Goal: Task Accomplishment & Management: Use online tool/utility

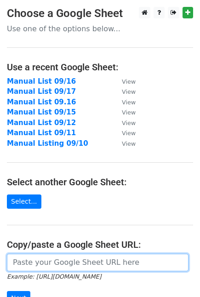
click at [88, 258] on input "url" at bounding box center [98, 262] width 182 height 17
paste input "[URL][DOMAIN_NAME]"
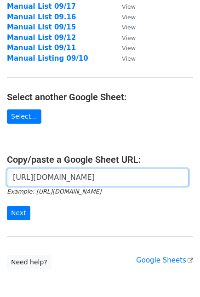
scroll to position [99, 0]
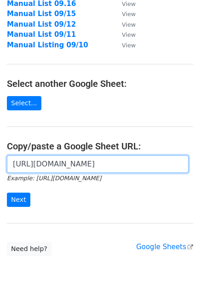
type input "[URL][DOMAIN_NAME]"
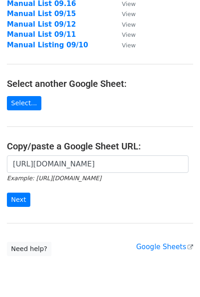
scroll to position [0, 0]
click at [17, 192] on form "[URL][DOMAIN_NAME] Example: [URL][DOMAIN_NAME] Next" at bounding box center [100, 182] width 186 height 52
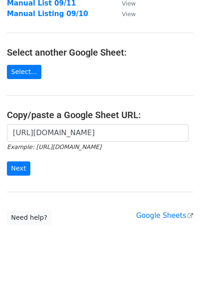
scroll to position [131, 0]
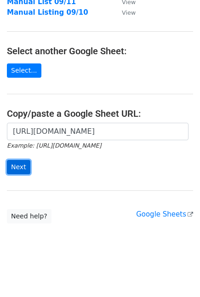
click at [17, 162] on input "Next" at bounding box center [18, 167] width 23 height 14
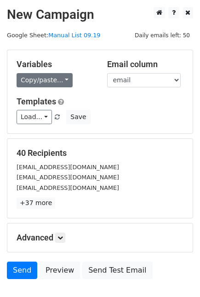
click at [51, 79] on link "Copy/paste..." at bounding box center [45, 80] width 56 height 14
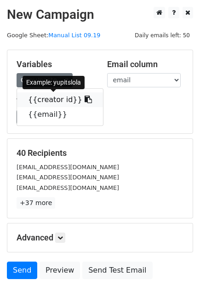
click at [39, 100] on link "{{creator id}}" at bounding box center [60, 100] width 86 height 15
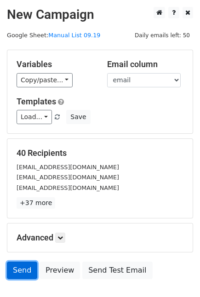
click at [25, 266] on link "Send" at bounding box center [22, 270] width 30 height 17
